Goal: Task Accomplishment & Management: Complete application form

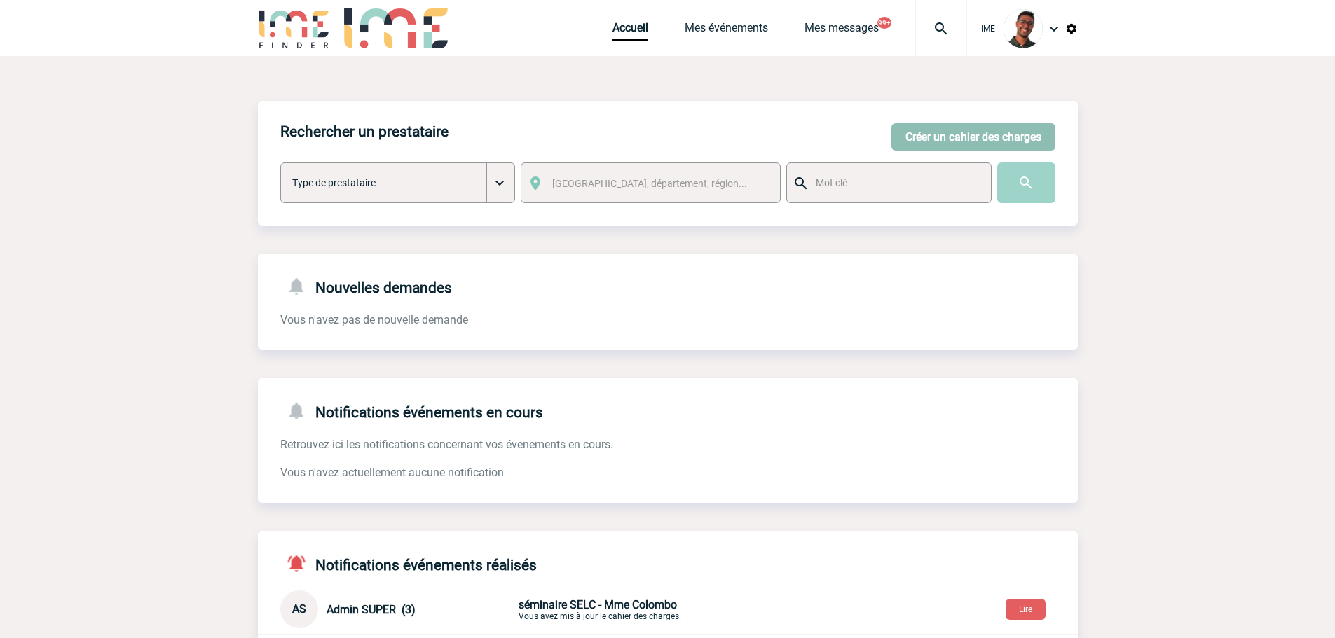
click at [912, 137] on button "Créer un cahier des charges" at bounding box center [973, 136] width 164 height 27
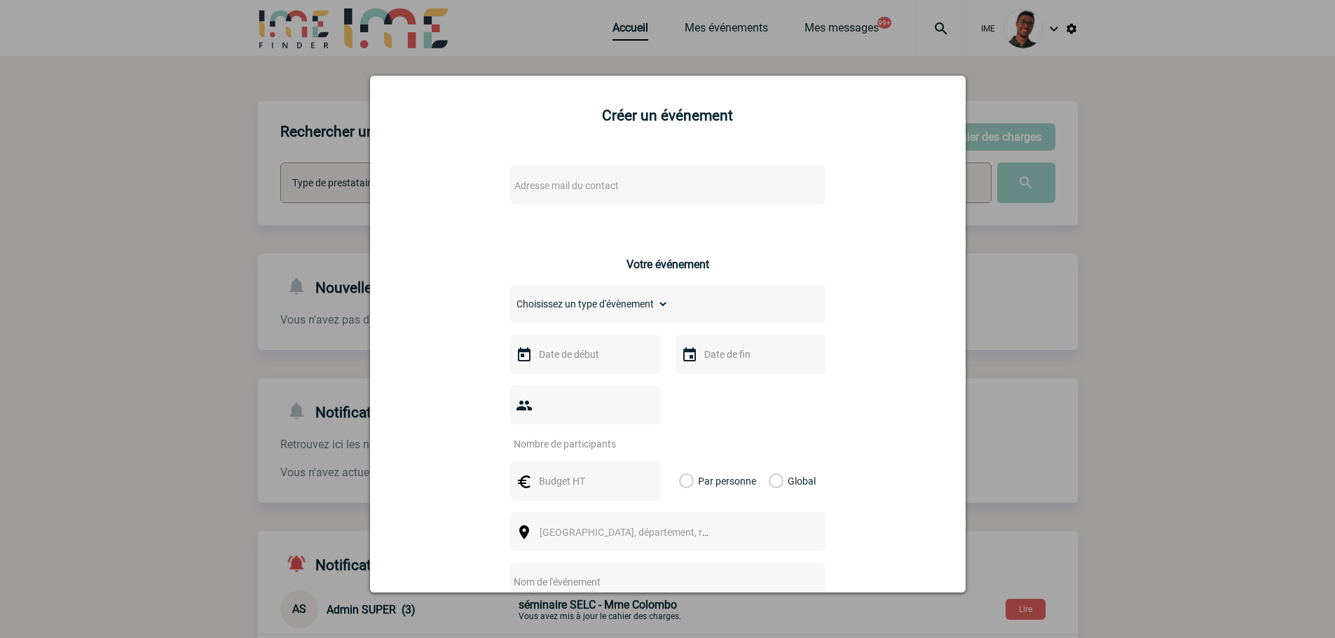
click at [640, 173] on div "Adresse mail du contact" at bounding box center [667, 184] width 315 height 39
click at [634, 181] on span "Adresse mail du contact" at bounding box center [631, 186] width 245 height 20
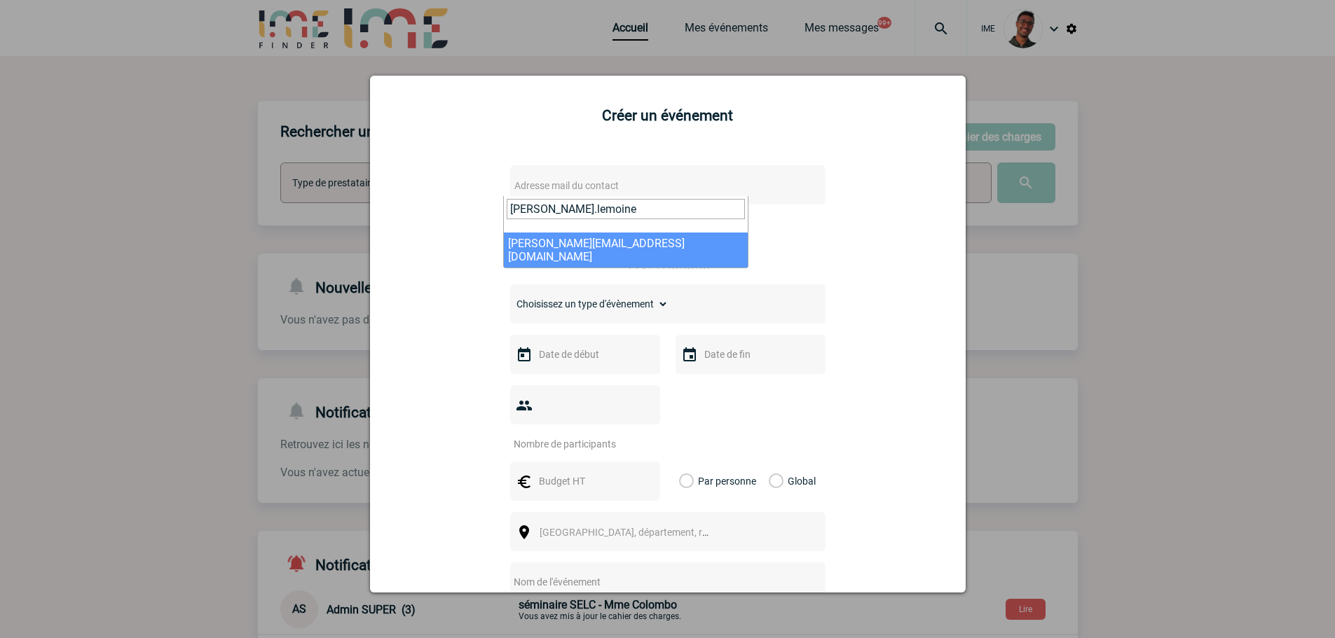
type input "laurie.lemoine"
select select "132978"
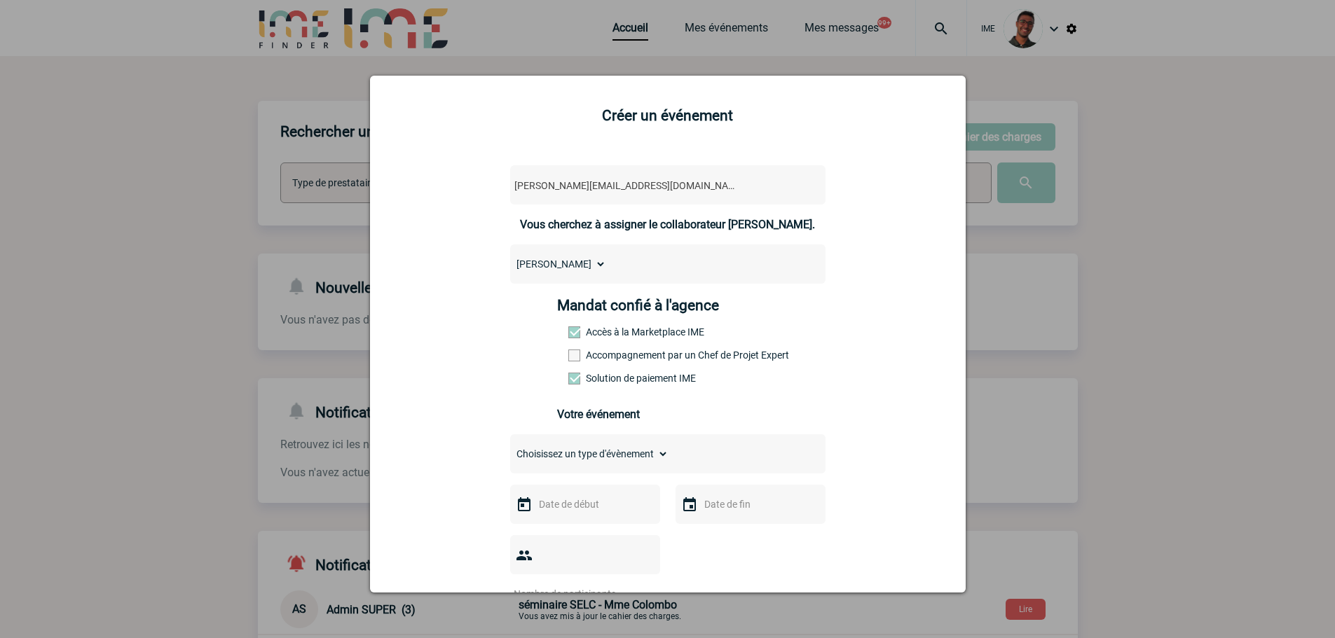
click at [611, 359] on label "Accompagnement par un Chef de Projet Expert" at bounding box center [599, 355] width 62 height 11
click at [0, 0] on input "Accompagnement par un Chef de Projet Expert" at bounding box center [0, 0] width 0 height 0
click at [577, 449] on select "Choisissez un type d'évènement Séminaire avec nuitée Séminaire sans nuitée Repa…" at bounding box center [589, 454] width 158 height 20
select select "1"
click at [510, 448] on select "Choisissez un type d'évènement Séminaire avec nuitée Séminaire sans nuitée Repa…" at bounding box center [589, 454] width 158 height 20
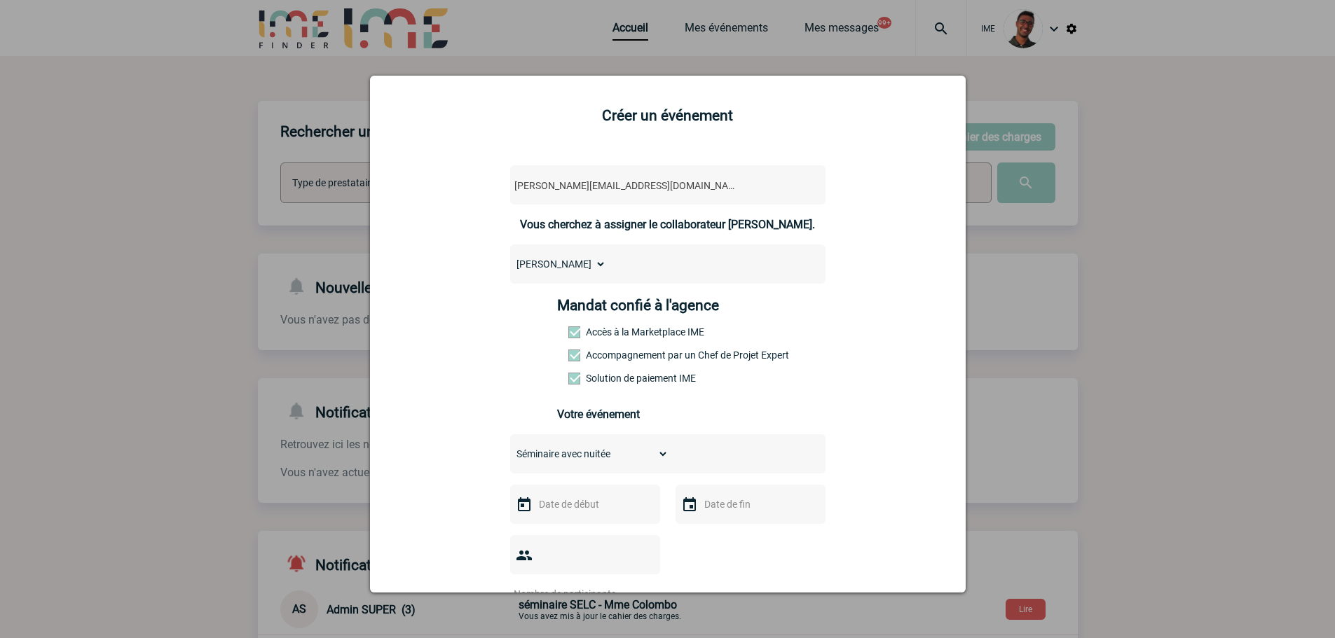
click at [570, 507] on input "text" at bounding box center [583, 504] width 97 height 18
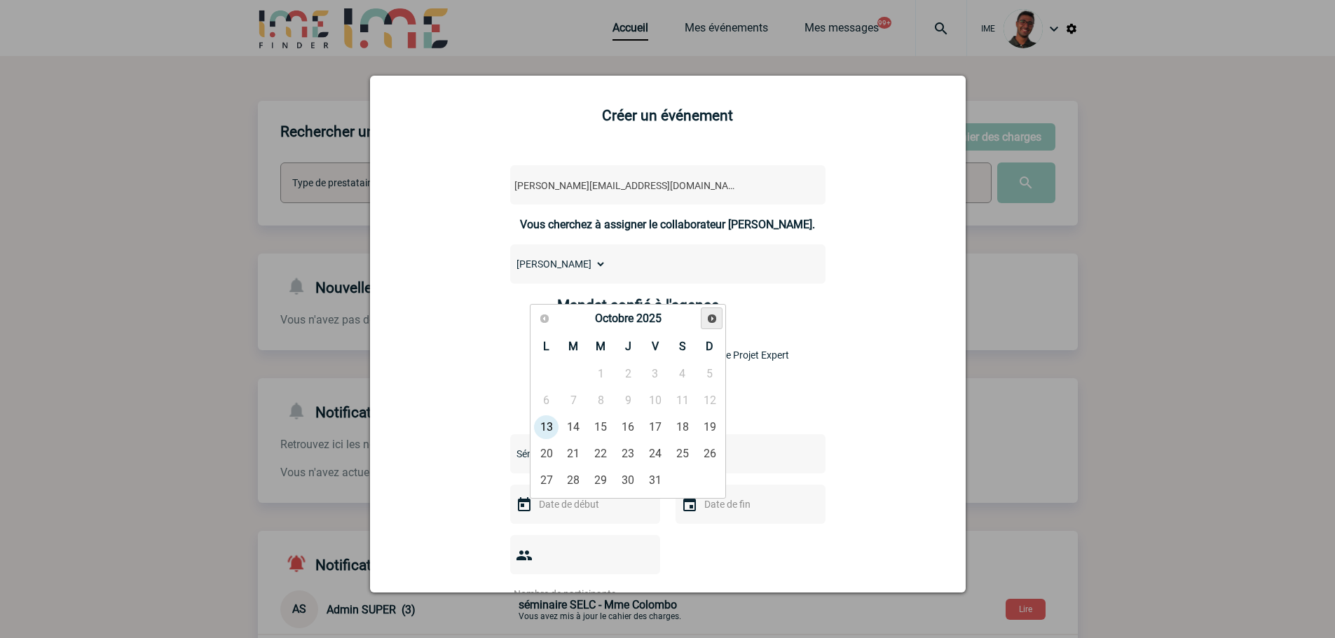
click at [701, 322] on link "Suivant" at bounding box center [712, 319] width 22 height 22
click at [630, 405] on link "6" at bounding box center [628, 400] width 26 height 25
type input "06-11-2025"
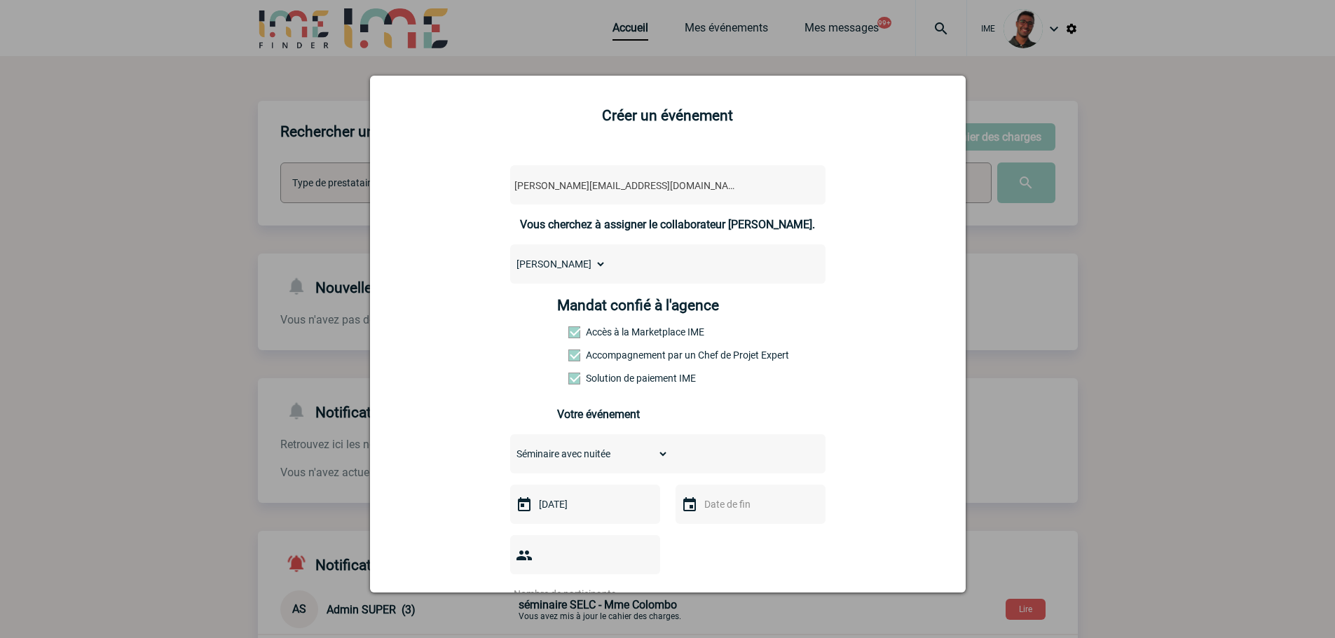
click at [729, 514] on input "text" at bounding box center [749, 504] width 97 height 18
click at [793, 396] on link "6" at bounding box center [794, 400] width 26 height 25
type input "06-11-2025"
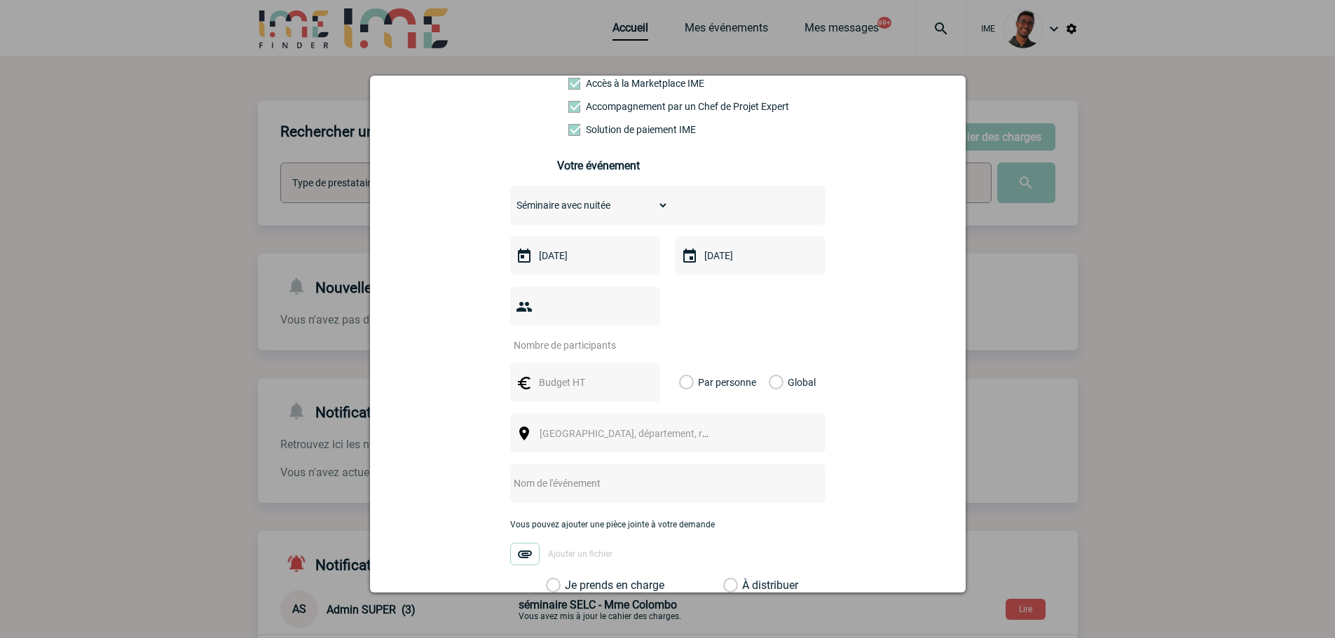
scroll to position [249, 0]
click at [572, 336] on input "number" at bounding box center [576, 345] width 132 height 18
type input "10"
click at [561, 373] on input "text" at bounding box center [583, 382] width 97 height 18
type input "2000"
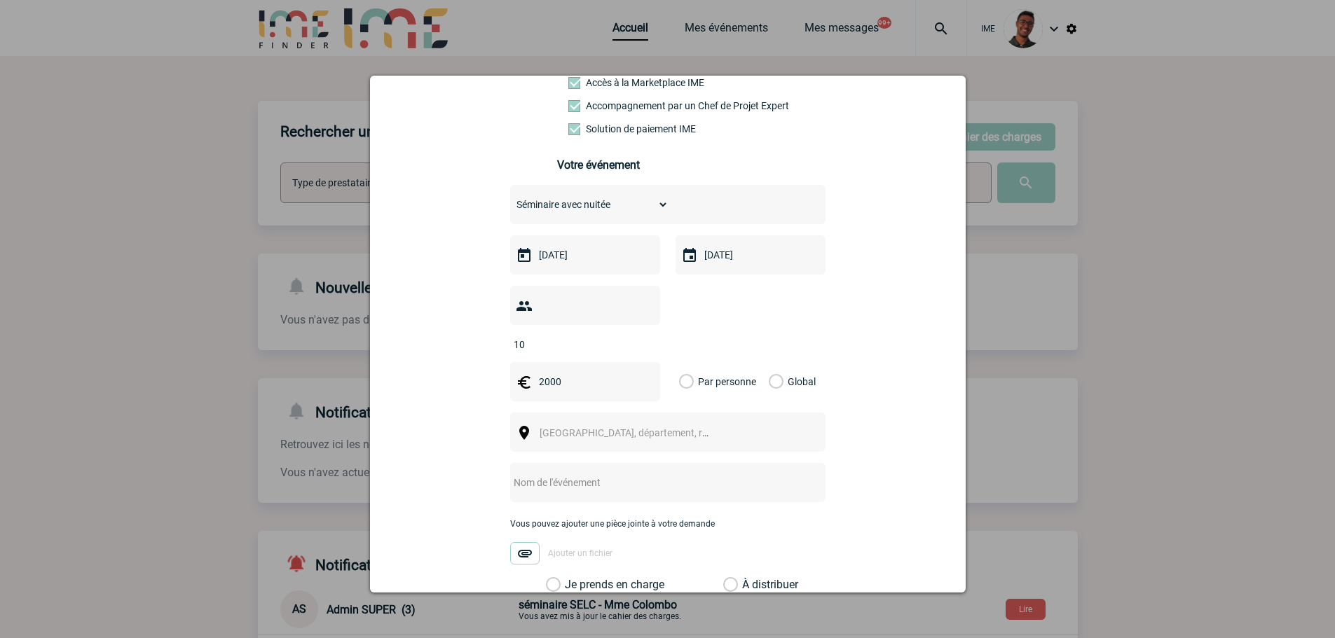
click at [769, 362] on label "Global" at bounding box center [773, 381] width 9 height 39
click at [0, 0] on input "Global" at bounding box center [0, 0] width 0 height 0
click at [638, 427] on span "Ville, département, région..." at bounding box center [637, 432] width 195 height 11
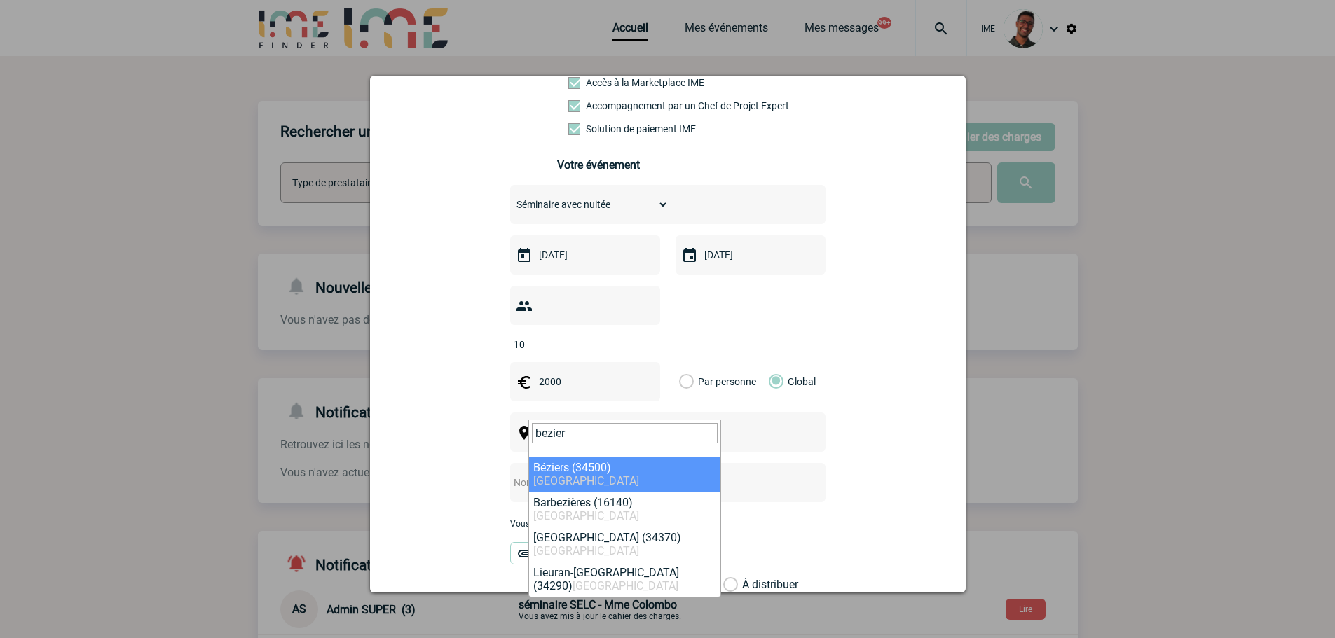
type input "bezier"
select select "29162"
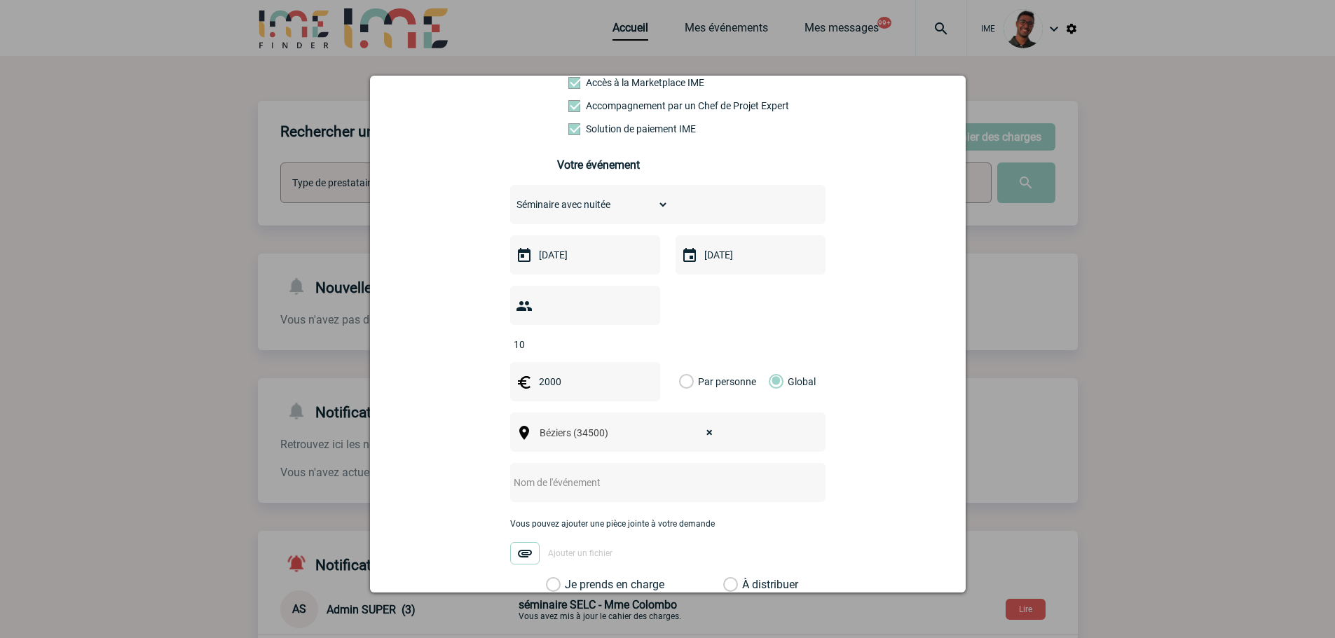
click at [647, 474] on input "text" at bounding box center [649, 483] width 278 height 18
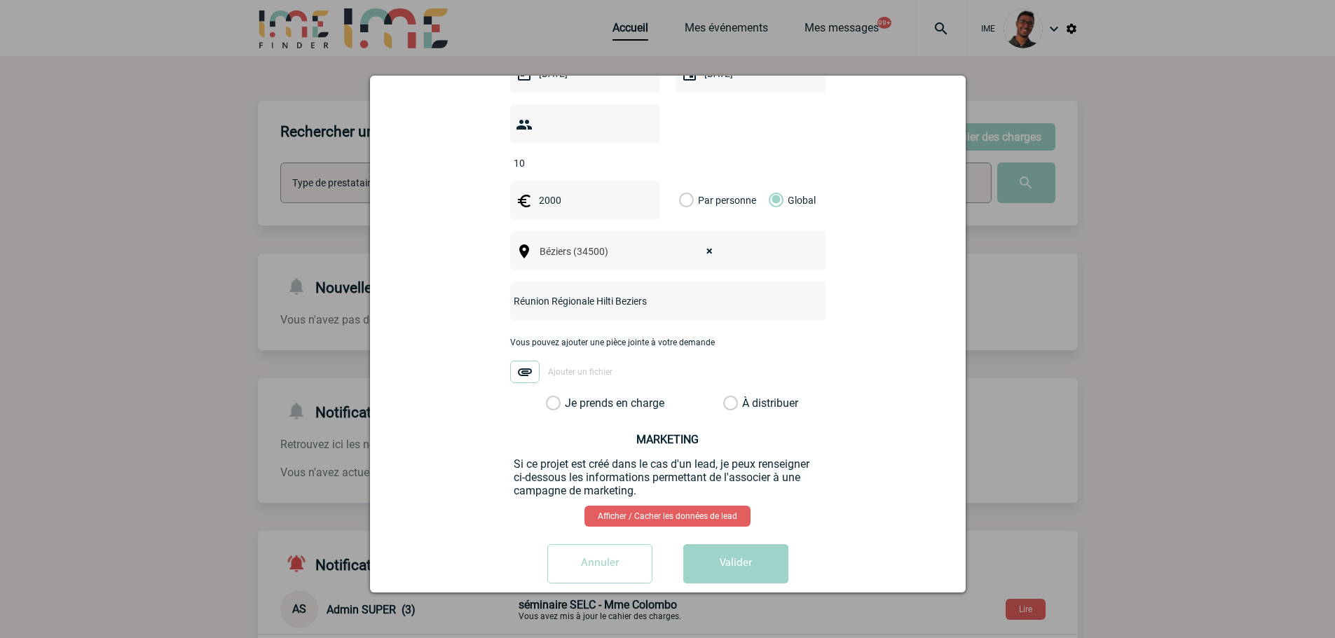
type input "Réunion Régionale Hilti Beziers"
click at [570, 397] on label "Je prends en charge" at bounding box center [558, 404] width 24 height 14
click at [0, 0] on input "Je prends en charge" at bounding box center [0, 0] width 0 height 0
click at [732, 556] on button "Valider" at bounding box center [735, 563] width 105 height 39
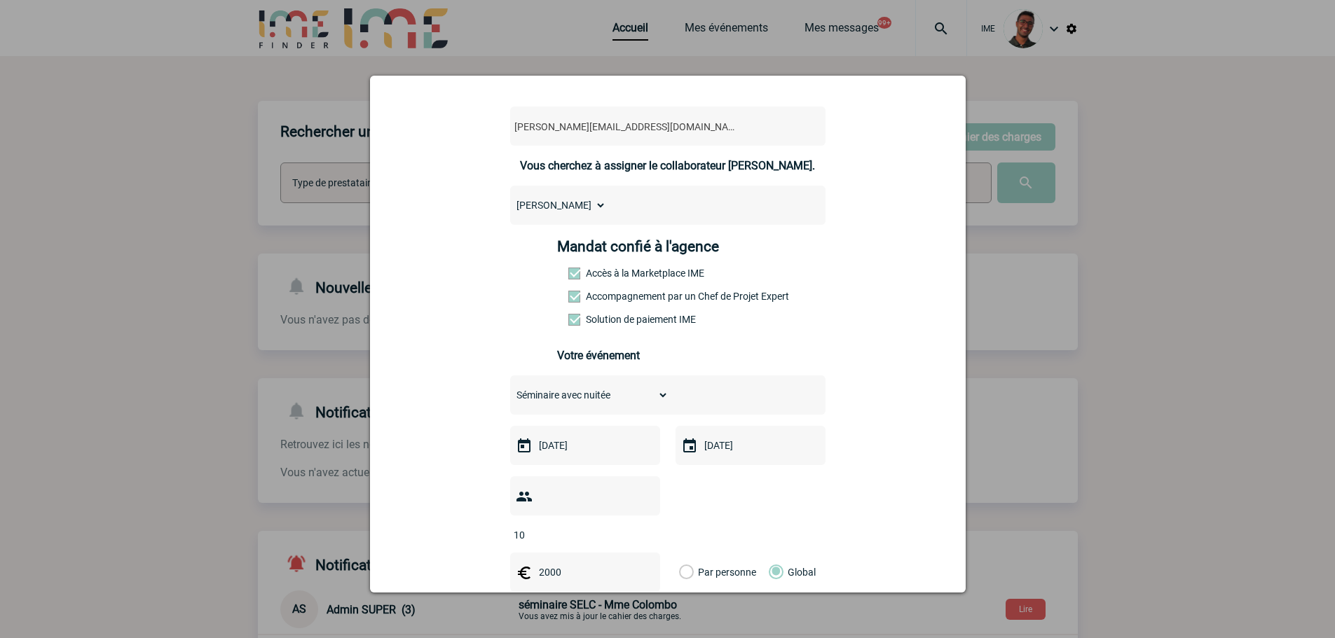
scroll to position [0, 0]
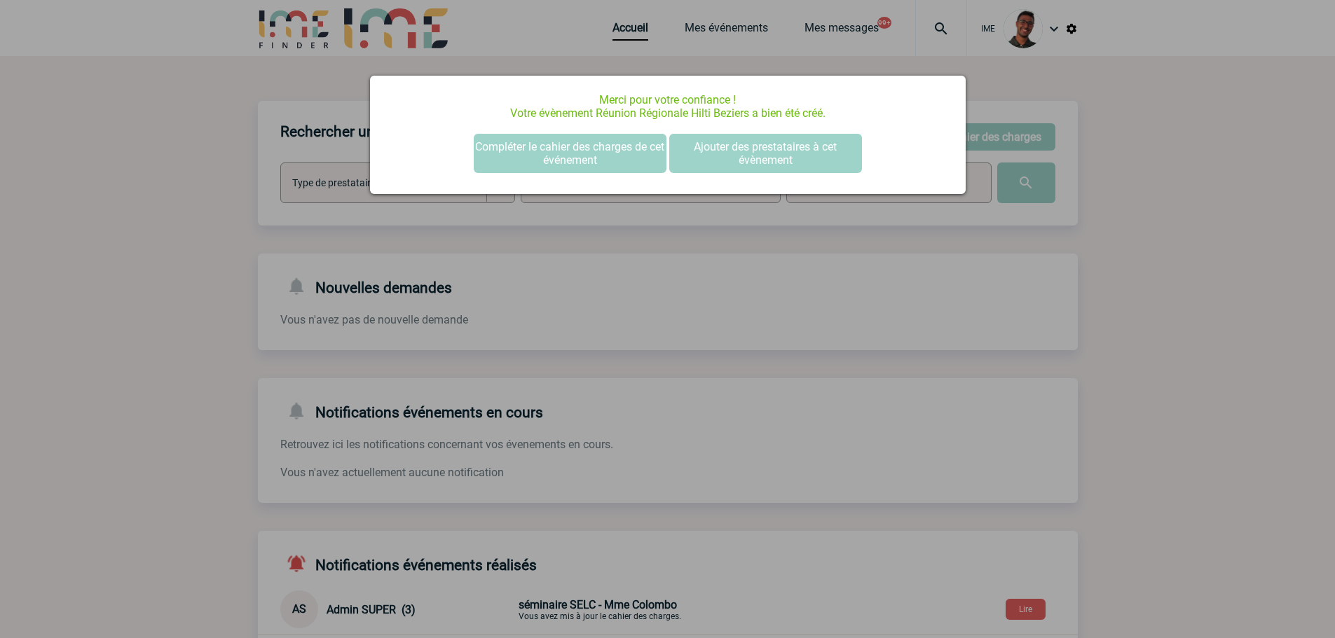
click at [251, 200] on div at bounding box center [667, 319] width 1335 height 638
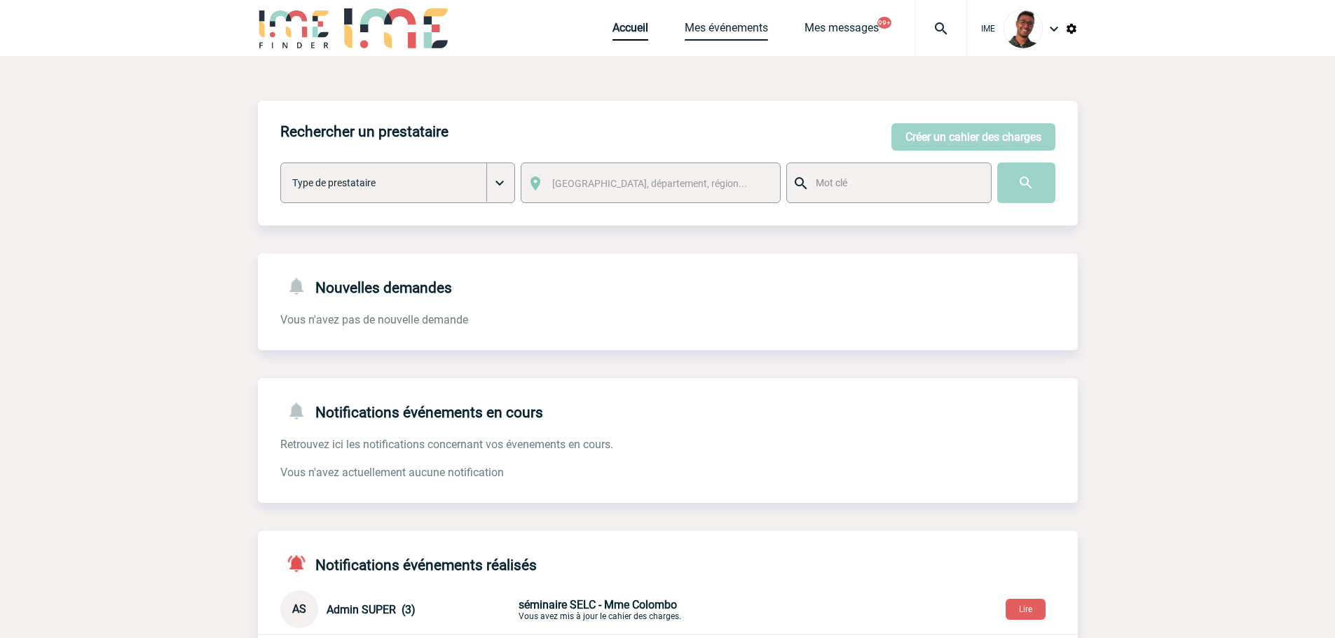
click at [725, 23] on link "Mes événements" at bounding box center [726, 31] width 83 height 20
click at [713, 29] on link "Mes événements" at bounding box center [726, 31] width 83 height 20
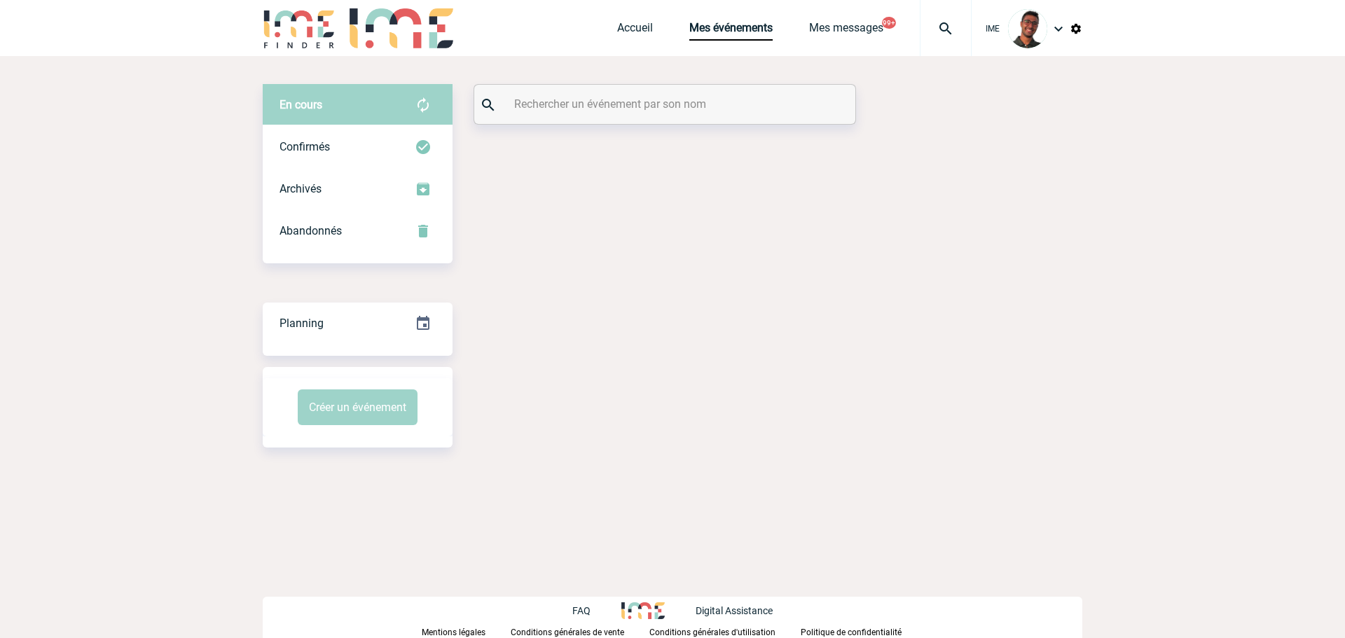
click at [184, 167] on body "IME Accueil Mes événements" at bounding box center [672, 319] width 1345 height 638
click at [624, 98] on input "text" at bounding box center [667, 104] width 312 height 20
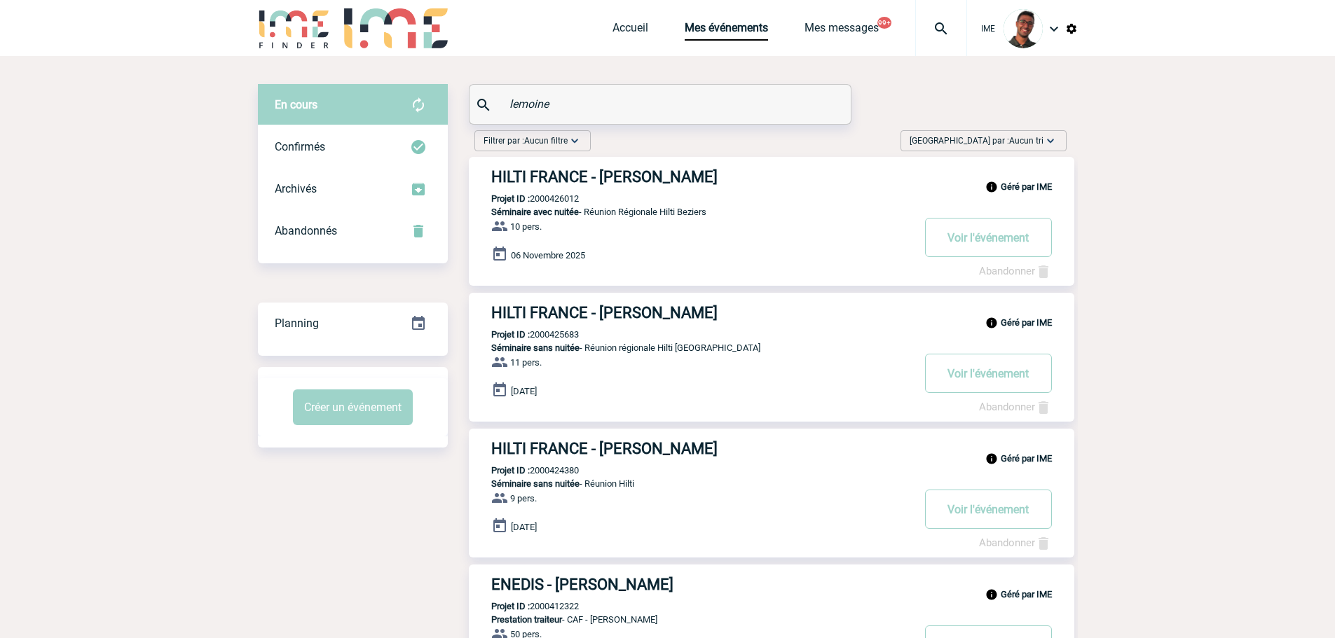
type input "lemoine"
drag, startPoint x: 605, startPoint y: 164, endPoint x: 593, endPoint y: 174, distance: 16.4
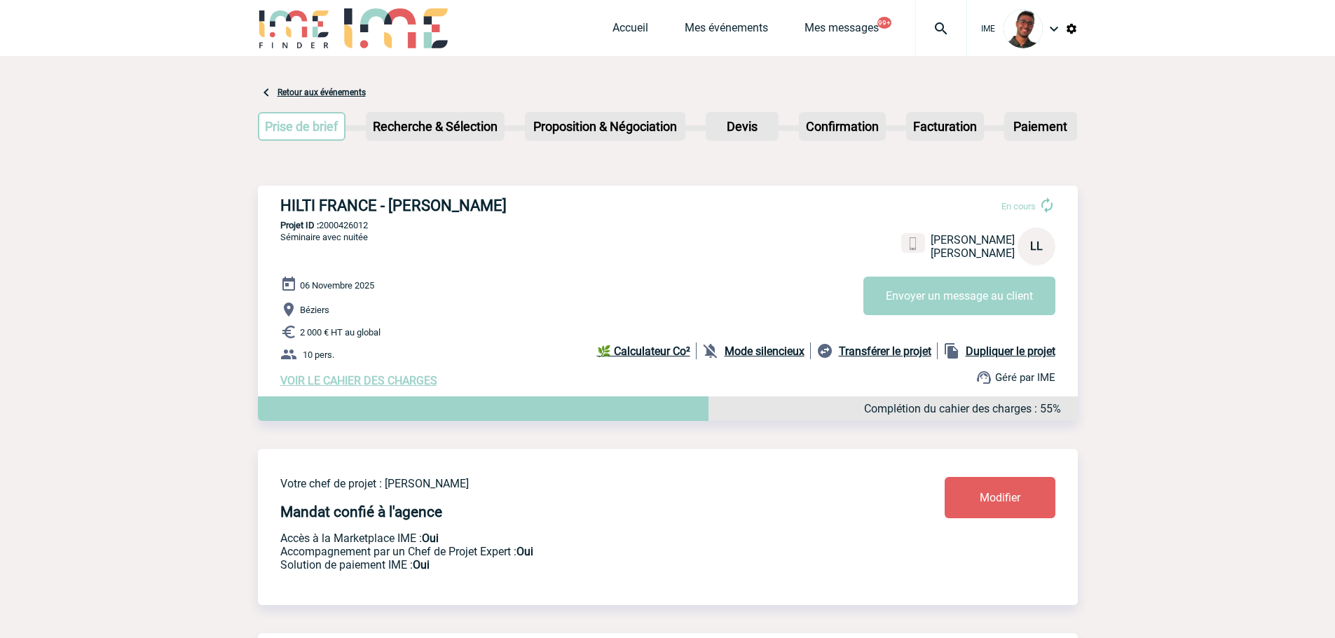
click at [771, 355] on b "Mode silencieux" at bounding box center [765, 351] width 80 height 13
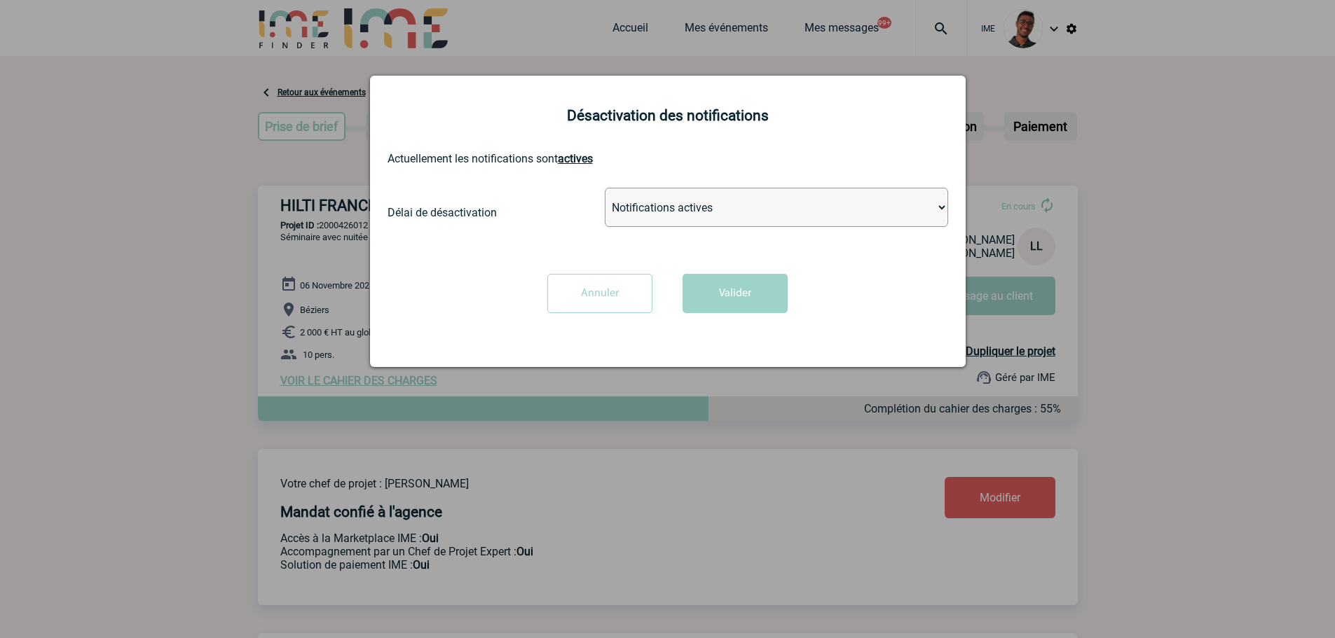
drag, startPoint x: 720, startPoint y: 202, endPoint x: 719, endPoint y: 223, distance: 21.0
click at [720, 202] on select "Notifications actives Désactiver pour 2 heures Désactiver pour 1 semaines Désac…" at bounding box center [776, 207] width 343 height 39
select select "infinite"
click at [605, 188] on select "Notifications actives Désactiver pour 2 heures Désactiver pour 1 semaines Désac…" at bounding box center [776, 207] width 343 height 39
click at [712, 299] on button "Valider" at bounding box center [734, 293] width 105 height 39
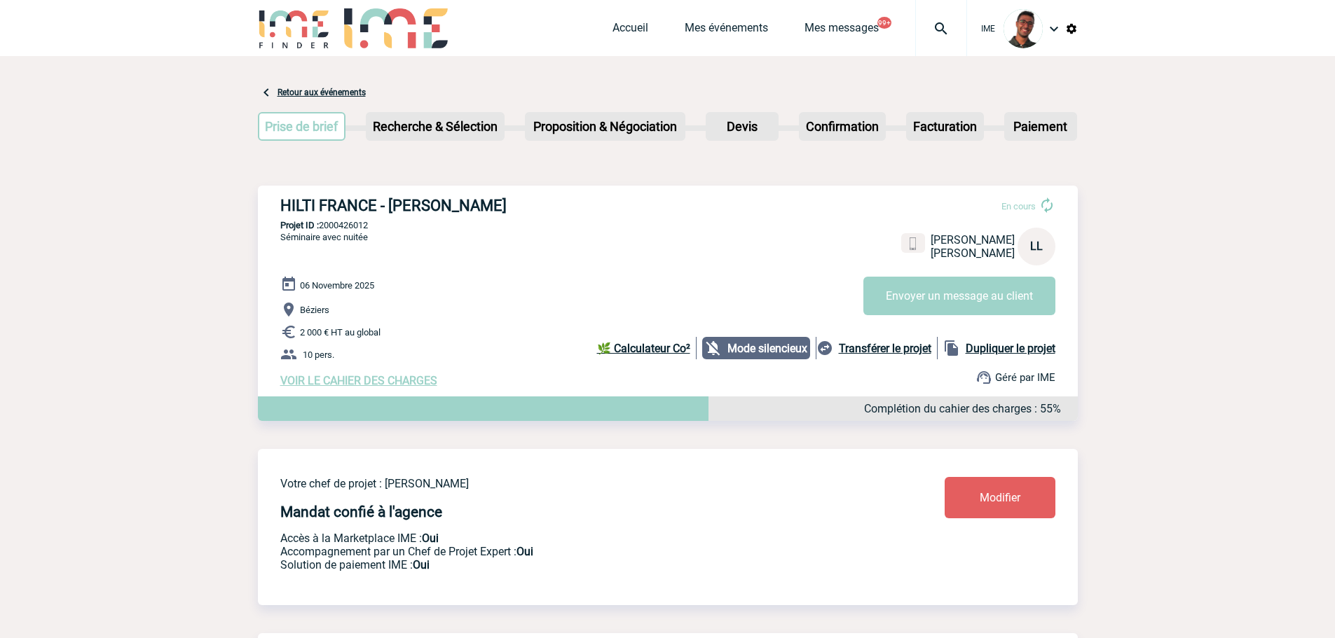
click at [968, 512] on link "Modifier" at bounding box center [1000, 497] width 111 height 41
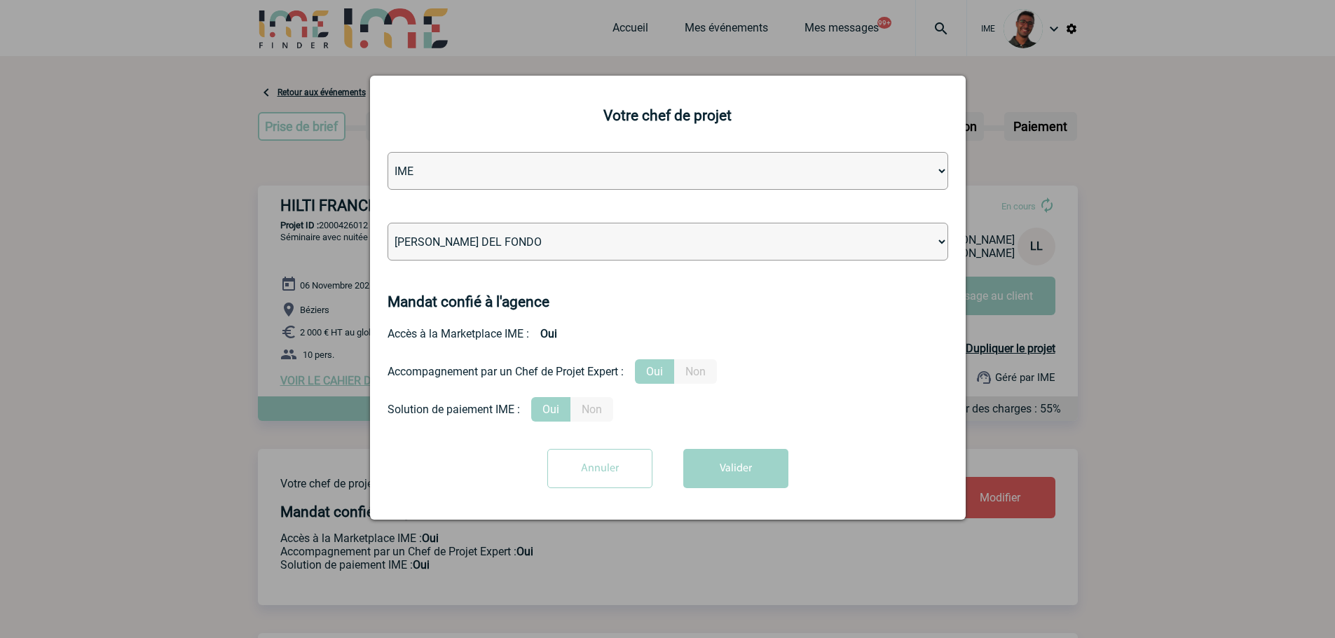
click at [488, 237] on select "Léa PITTIGLIO Yanis DE CLERCQ Victor KALB Jean-Chris NTAMACK Stefan MILADINOVIC…" at bounding box center [667, 242] width 561 height 38
select select "129834"
click at [387, 224] on select "Léa PITTIGLIO Yanis DE CLERCQ Victor KALB Jean-Chris NTAMACK Stefan MILADINOVIC…" at bounding box center [667, 242] width 561 height 38
click at [764, 484] on button "Valider" at bounding box center [735, 468] width 105 height 39
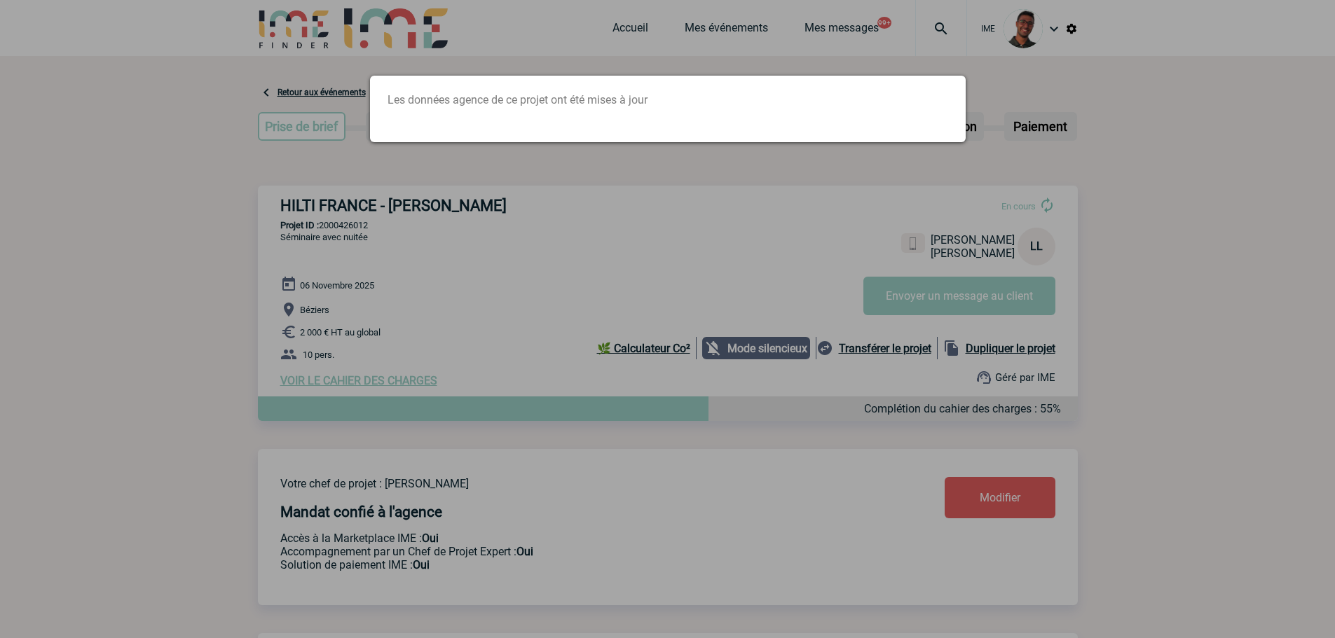
click at [300, 235] on div at bounding box center [667, 319] width 1335 height 638
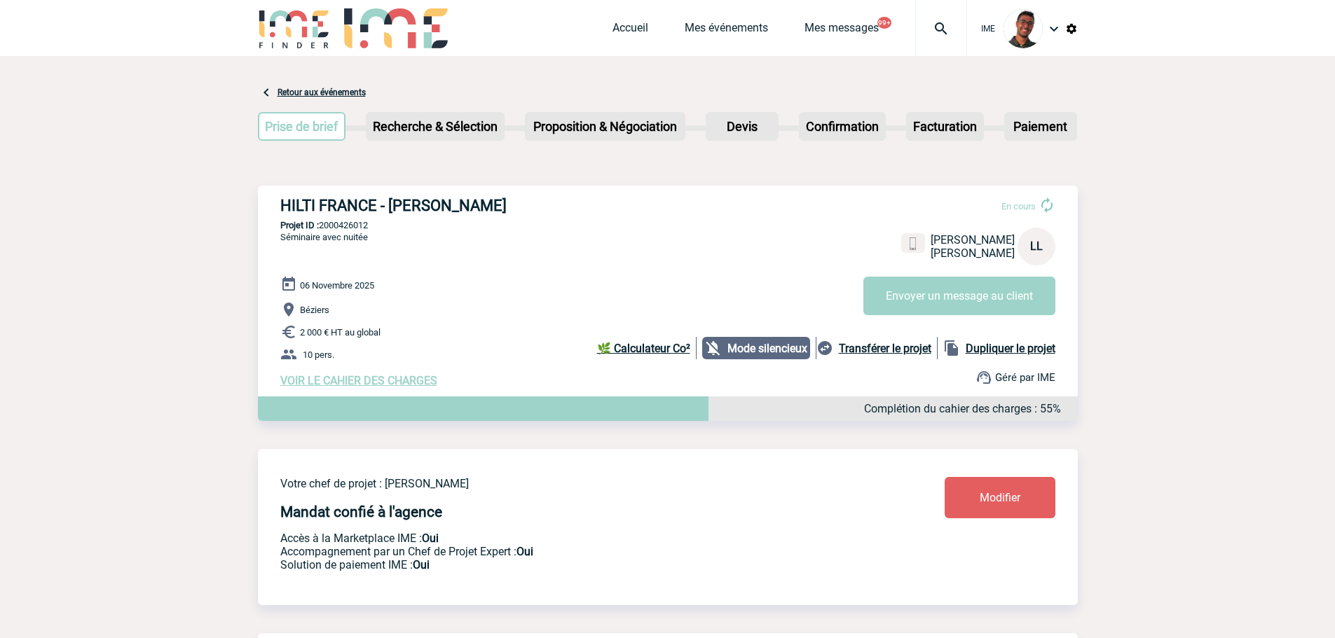
click at [348, 230] on p "Projet ID : 2000426012" at bounding box center [668, 225] width 820 height 11
copy p "2000426012"
click at [542, 195] on div "HILTI FRANCE - Laurie LEMOINE En cours Laurie LEMOINE HILTI FRANCE LL Envoyer u…" at bounding box center [668, 292] width 820 height 213
click at [343, 221] on div "HILTI FRANCE - Laurie LEMOINE En cours Laurie LEMOINE HILTI FRANCE LL Envoyer u…" at bounding box center [668, 292] width 820 height 213
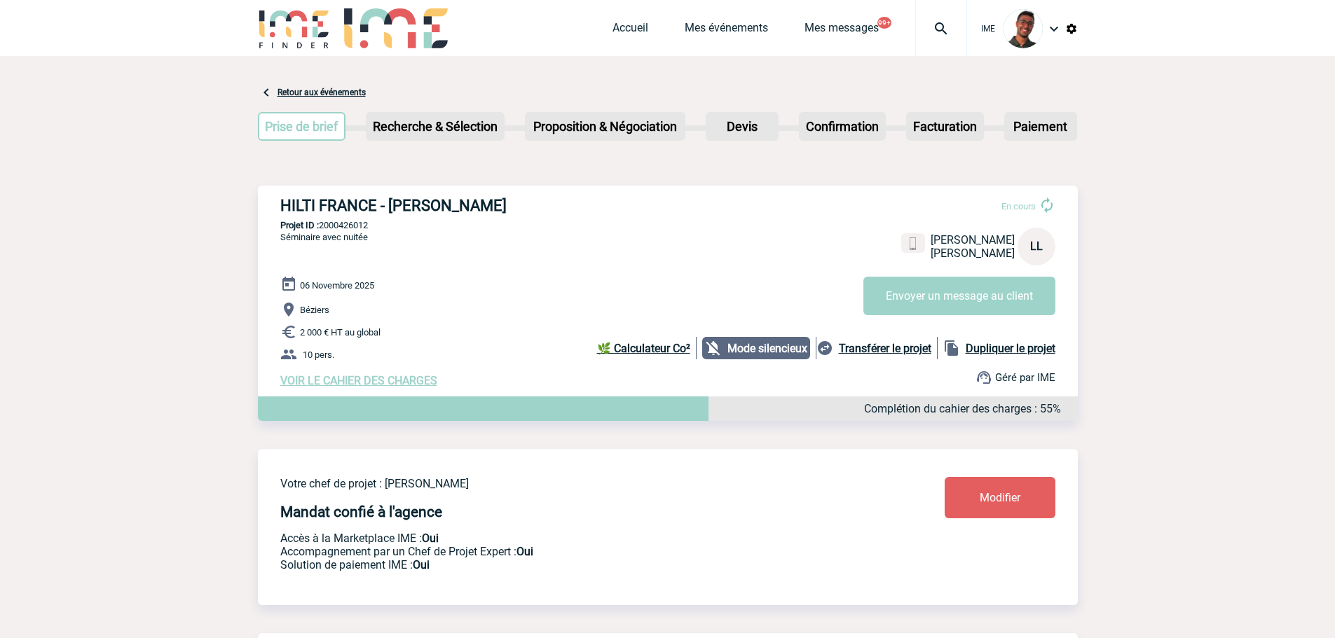
click at [343, 221] on div "HILTI FRANCE - Laurie LEMOINE En cours Laurie LEMOINE HILTI FRANCE LL Envoyer u…" at bounding box center [668, 292] width 820 height 213
copy p "2000426012"
